Goal: Task Accomplishment & Management: Complete application form

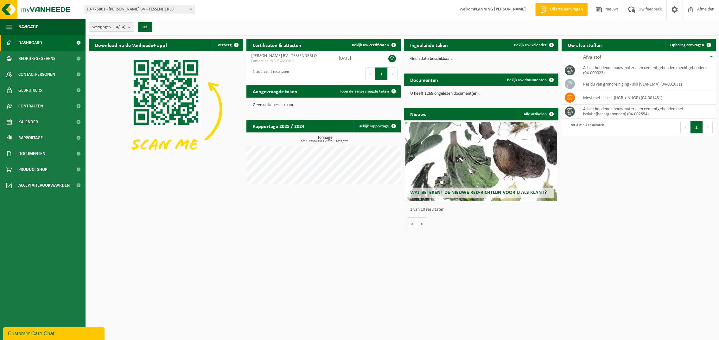
click at [557, 10] on span "Offerte aanvragen" at bounding box center [566, 9] width 36 height 6
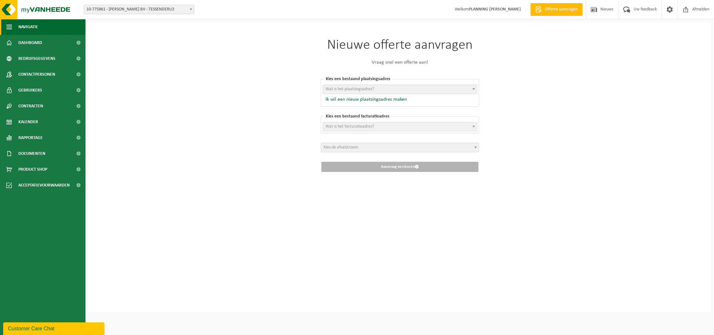
click at [64, 26] on button "Navigatie" at bounding box center [43, 27] width 86 height 16
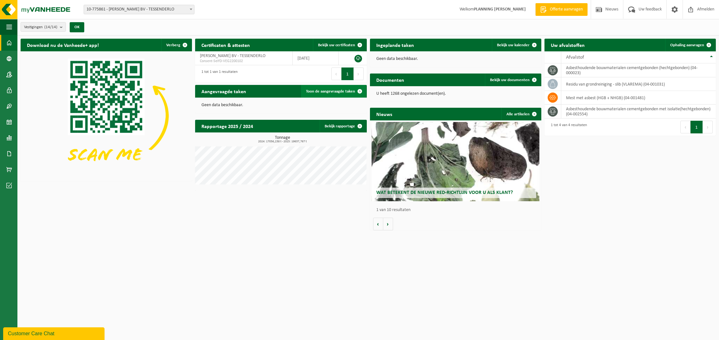
click at [324, 89] on span "Toon de aangevraagde taken" at bounding box center [330, 91] width 49 height 4
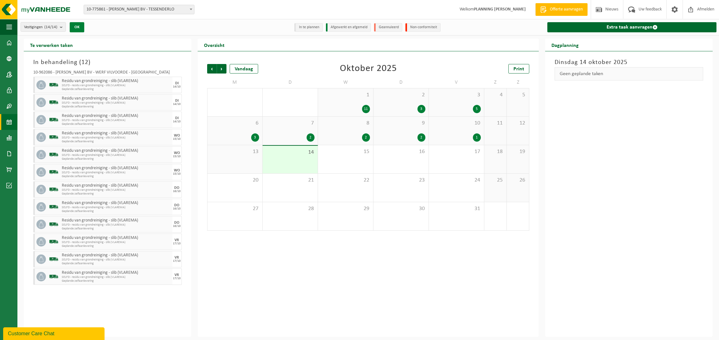
click at [77, 29] on button "OK" at bounding box center [77, 27] width 15 height 10
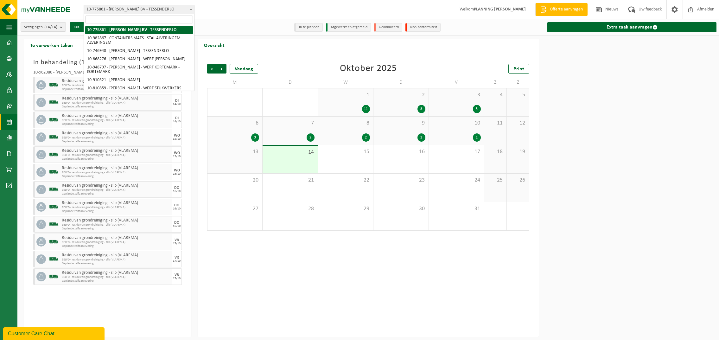
click at [187, 10] on span "10-775861 - [PERSON_NAME] BV - TESSENDERLO" at bounding box center [139, 9] width 110 height 9
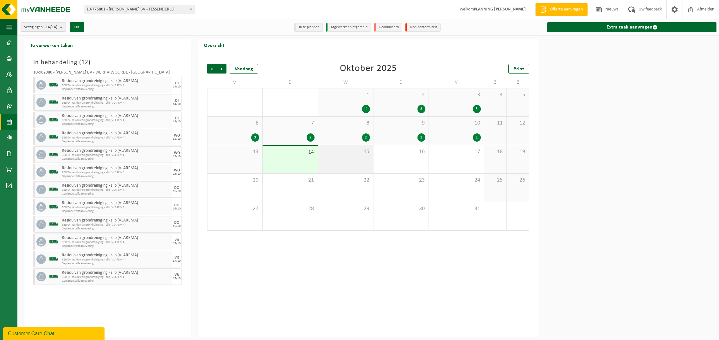
click at [333, 159] on div "15" at bounding box center [345, 159] width 55 height 28
click at [63, 28] on b "submit" at bounding box center [63, 26] width 6 height 9
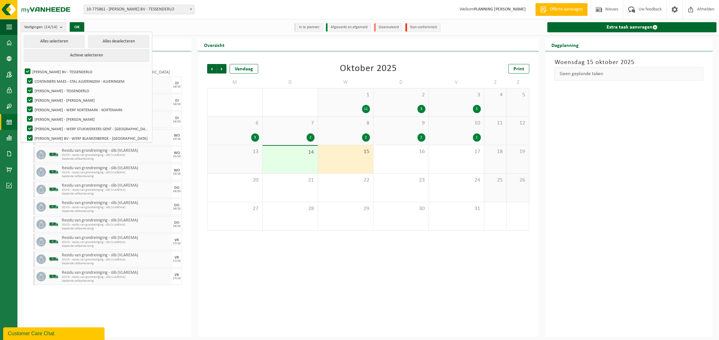
click at [63, 28] on b "submit" at bounding box center [63, 26] width 6 height 9
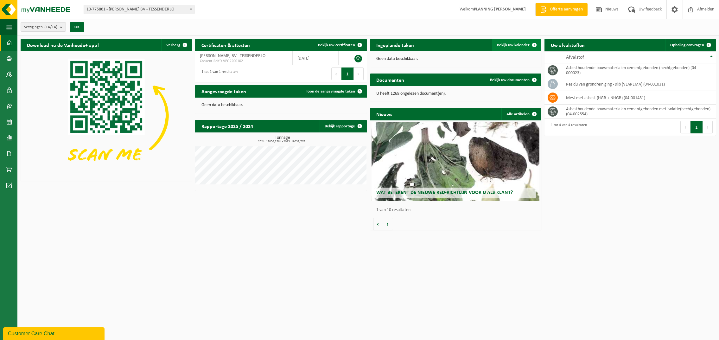
click at [513, 41] on link "Bekijk uw kalender" at bounding box center [516, 45] width 49 height 13
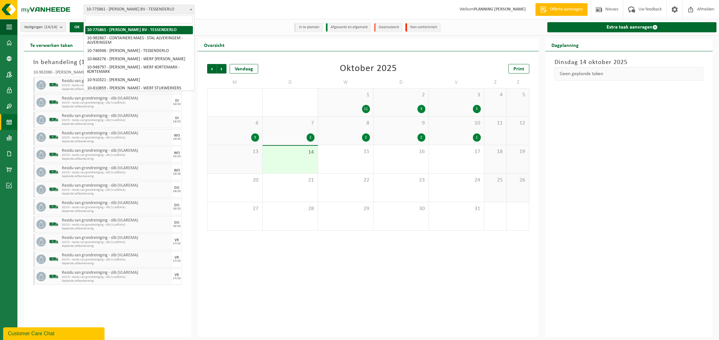
click at [183, 7] on span "10-775861 - [PERSON_NAME] BV - TESSENDERLO" at bounding box center [139, 9] width 110 height 9
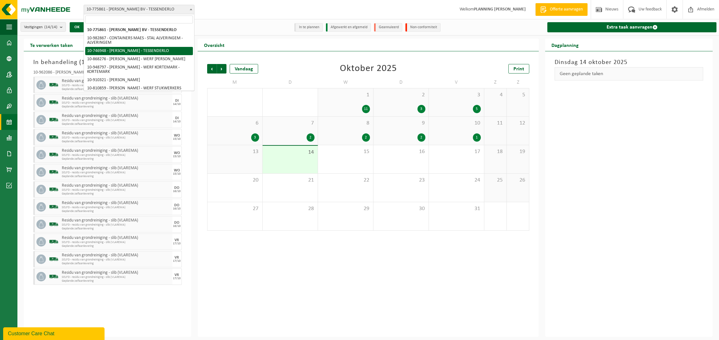
select select "23869"
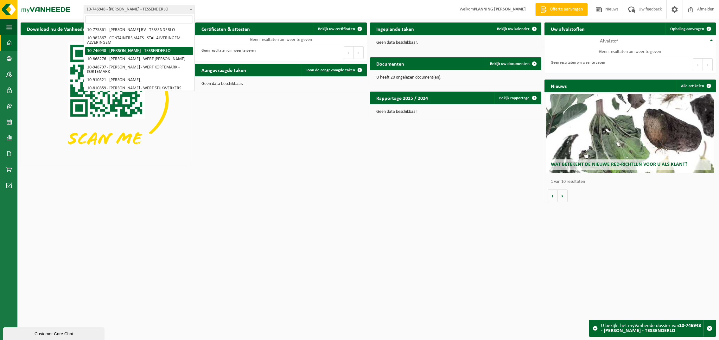
click at [176, 9] on span "10-746948 - [PERSON_NAME] - TESSENDERLO" at bounding box center [139, 9] width 110 height 9
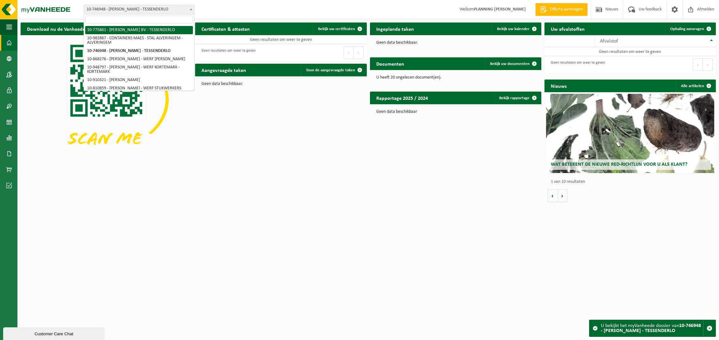
select select "28400"
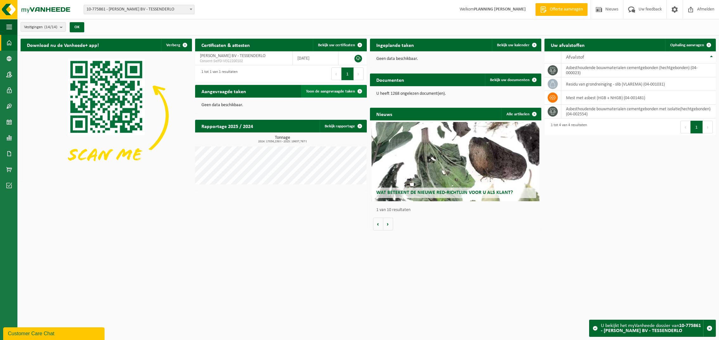
click at [327, 90] on span "Toon de aangevraagde taken" at bounding box center [330, 91] width 49 height 4
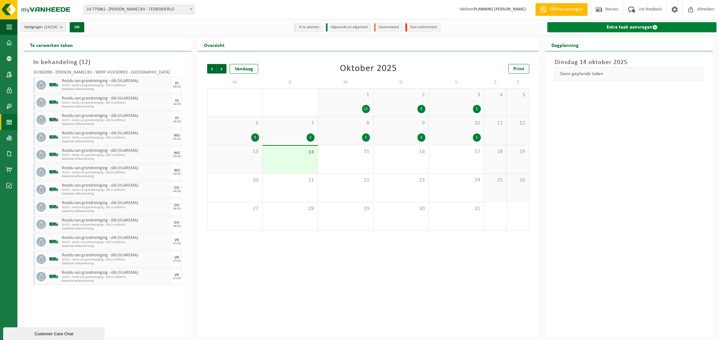
click at [618, 25] on link "Extra taak aanvragen" at bounding box center [631, 27] width 169 height 10
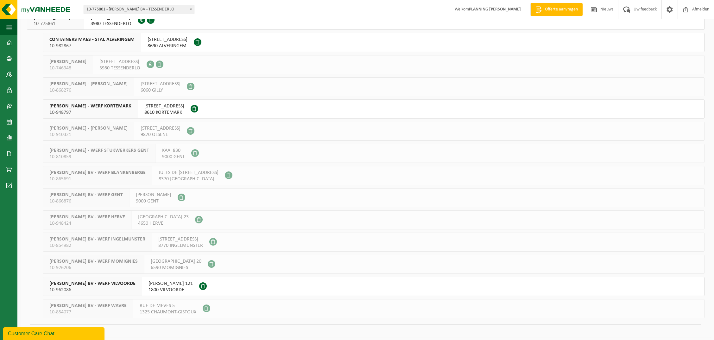
scroll to position [55, 0]
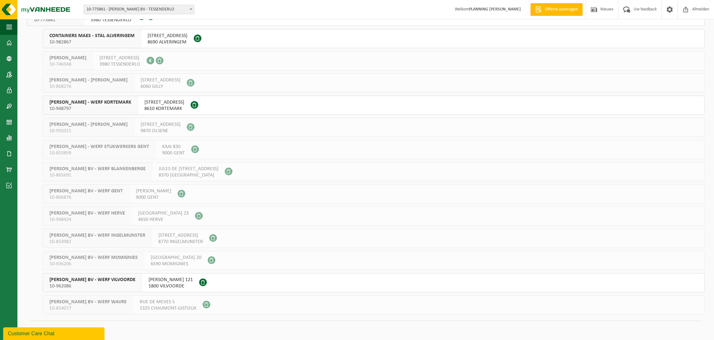
click at [98, 281] on span "YVES MAES BV - WERF VILVOORDE" at bounding box center [92, 280] width 86 height 6
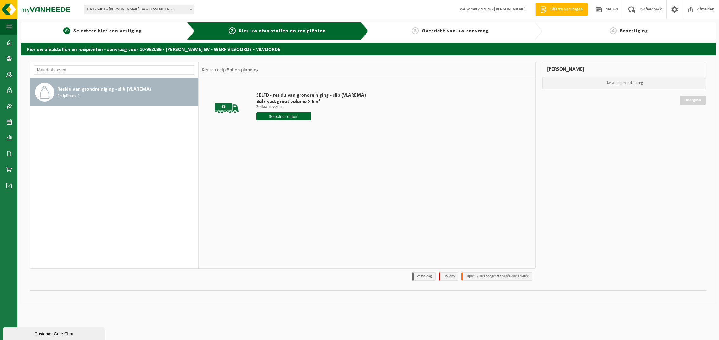
click at [82, 26] on div "1 Selecteer hier een vestiging" at bounding box center [108, 30] width 174 height 17
click at [60, 4] on img at bounding box center [38, 9] width 76 height 19
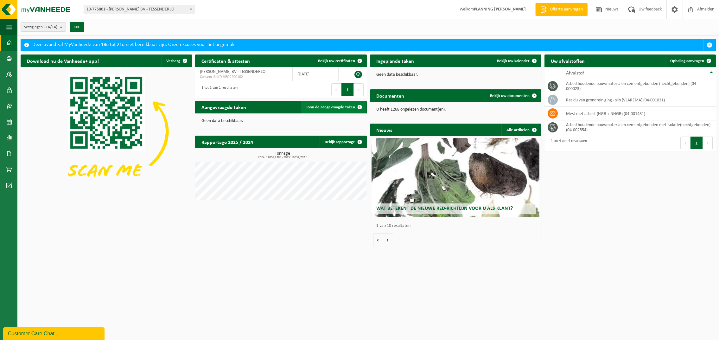
click at [323, 108] on span "Toon de aangevraagde taken" at bounding box center [330, 107] width 49 height 4
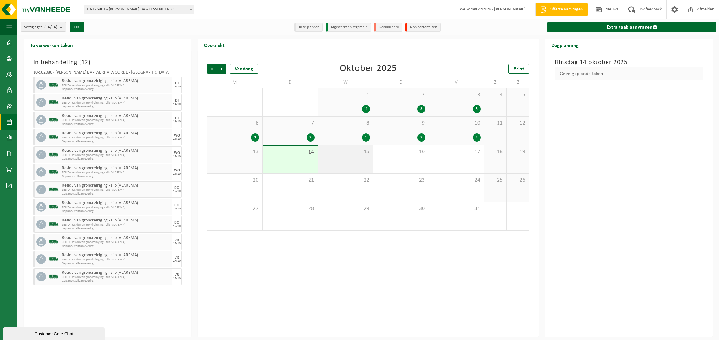
click at [346, 157] on div "15" at bounding box center [345, 159] width 55 height 28
click at [348, 157] on div "15" at bounding box center [345, 159] width 55 height 28
click at [615, 28] on link "Extra taak aanvragen" at bounding box center [631, 27] width 169 height 10
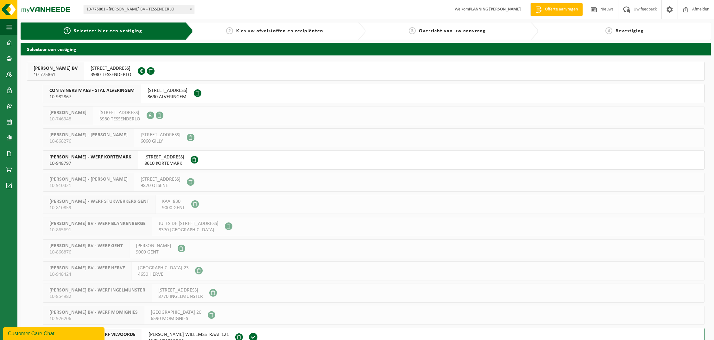
click at [110, 68] on span "SNELWEGSTRAAT 7" at bounding box center [111, 68] width 41 height 6
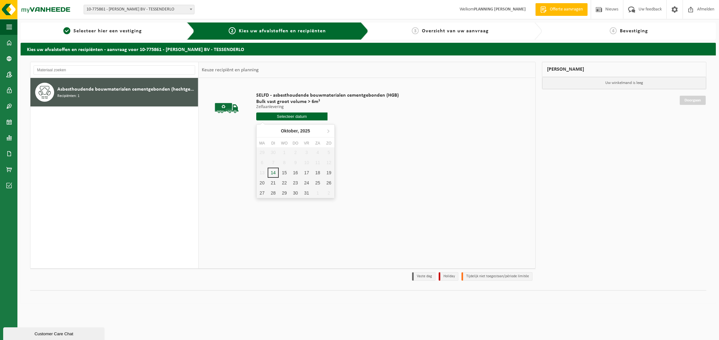
click at [291, 115] on input "text" at bounding box center [291, 116] width 71 height 8
click at [283, 173] on div "15" at bounding box center [284, 173] width 11 height 10
type input "Van 2025-10-15"
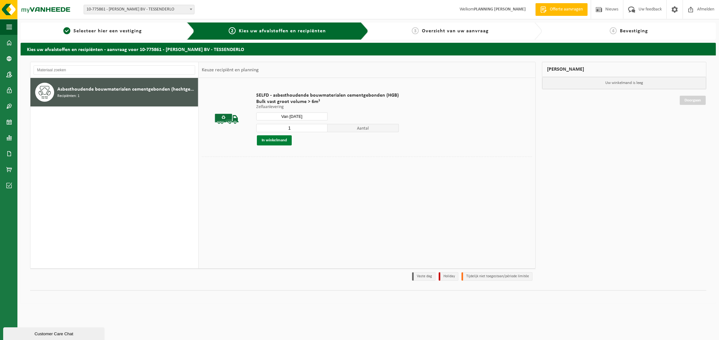
click at [286, 141] on button "In winkelmand" at bounding box center [274, 140] width 35 height 10
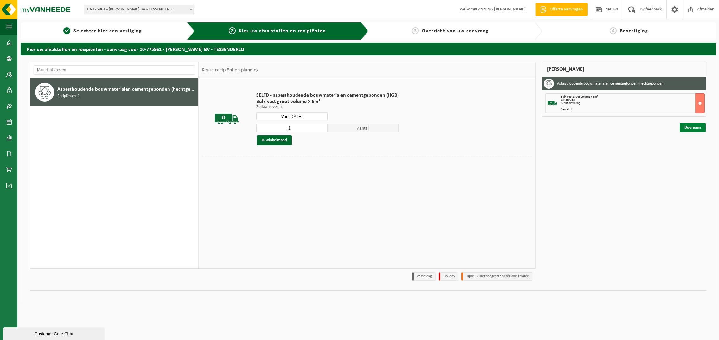
click at [690, 126] on link "Doorgaan" at bounding box center [693, 127] width 26 height 9
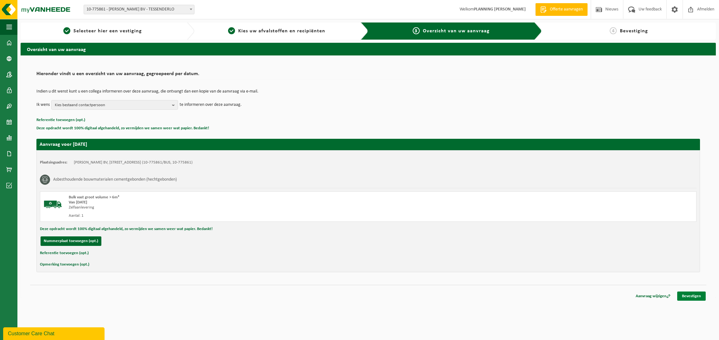
click at [685, 295] on link "Bevestigen" at bounding box center [691, 295] width 29 height 9
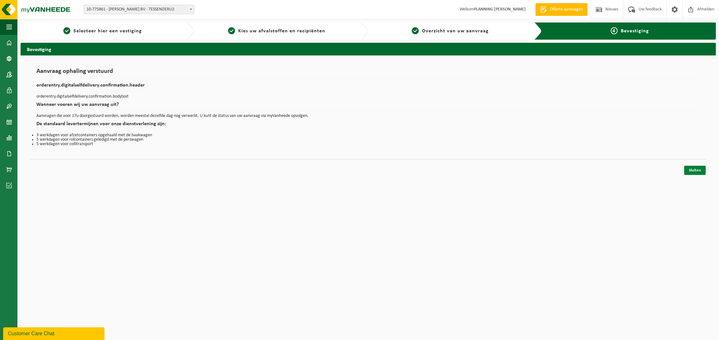
click at [693, 170] on link "Sluiten" at bounding box center [695, 170] width 22 height 9
